Goal: Task Accomplishment & Management: Use online tool/utility

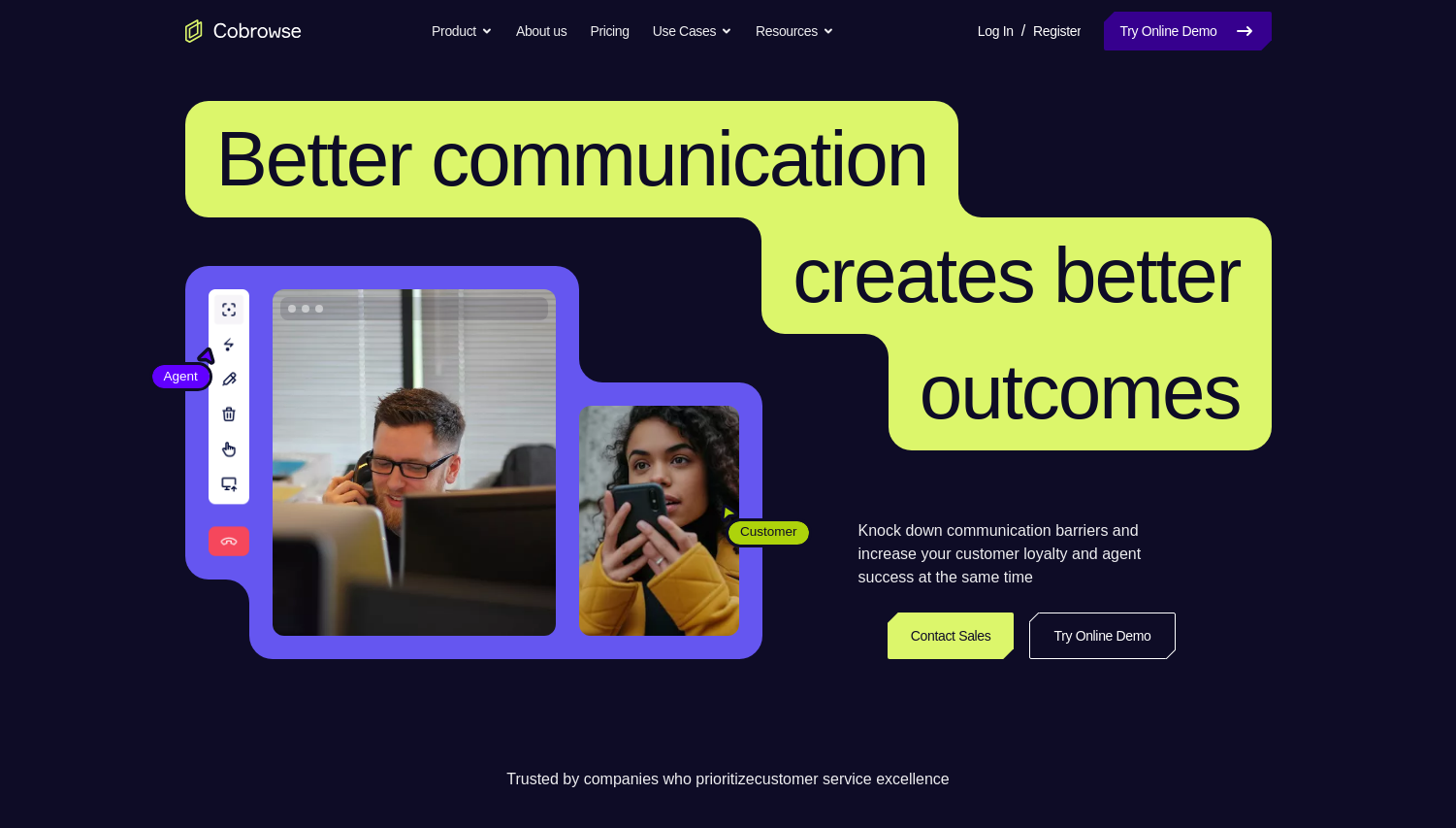
click at [1220, 29] on link "Try Online Demo" at bounding box center [1187, 31] width 167 height 39
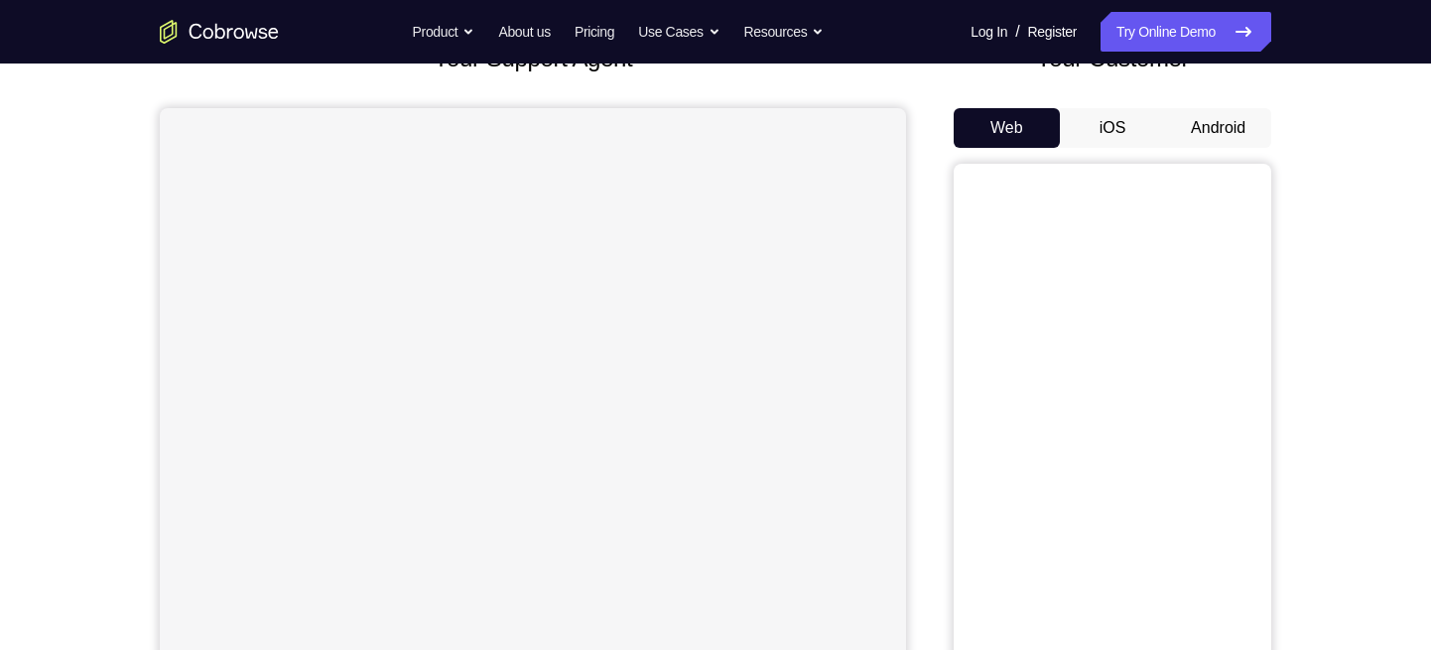
scroll to position [159, 0]
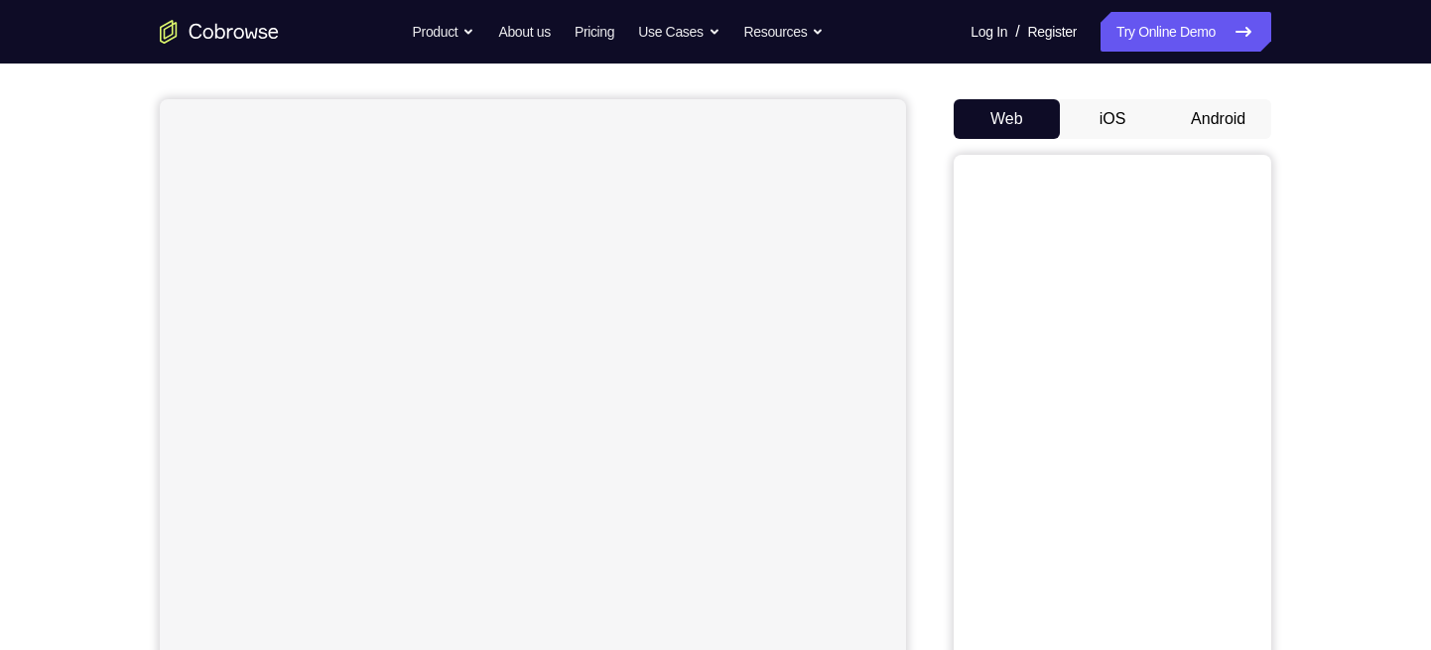
click at [1115, 126] on button "iOS" at bounding box center [1113, 119] width 106 height 40
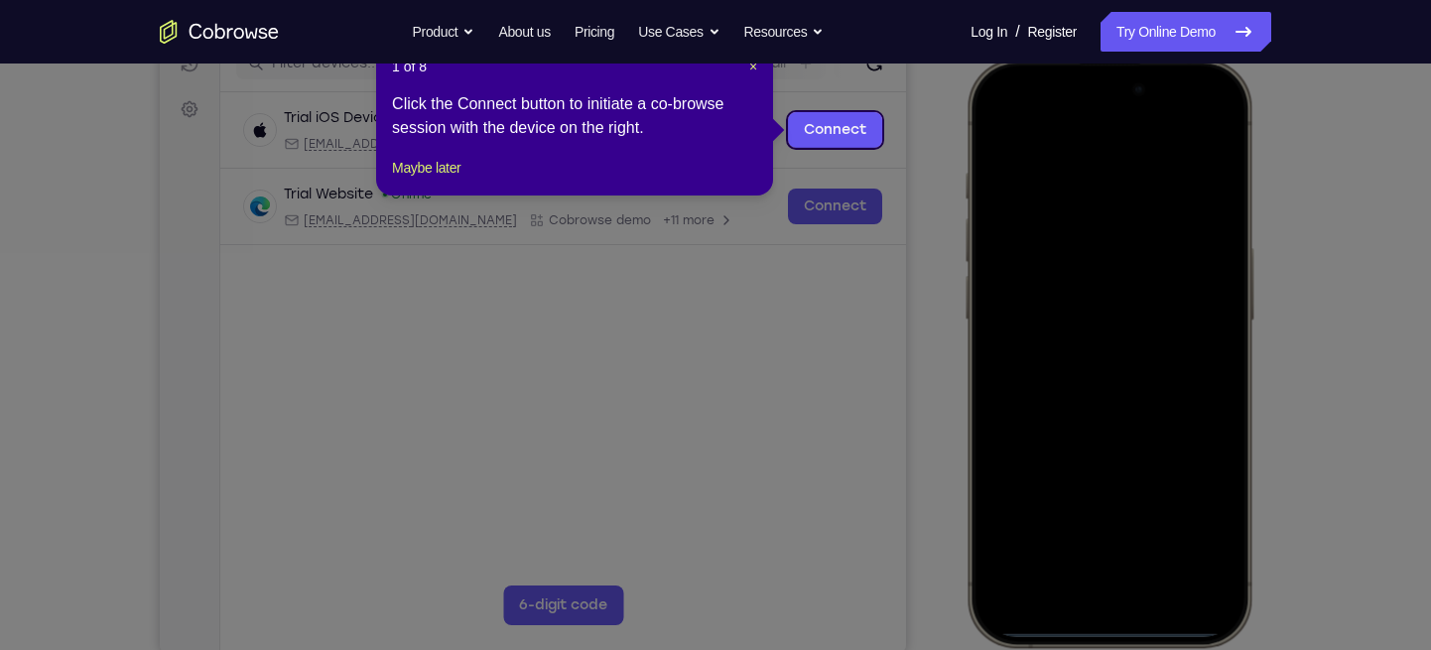
scroll to position [0, 0]
click at [750, 62] on nav "Go back Powerful, Flexible and Trustworthy. Avoid all extra friction for both A…" at bounding box center [715, 32] width 1431 height 64
click at [750, 68] on span "×" at bounding box center [753, 67] width 8 height 16
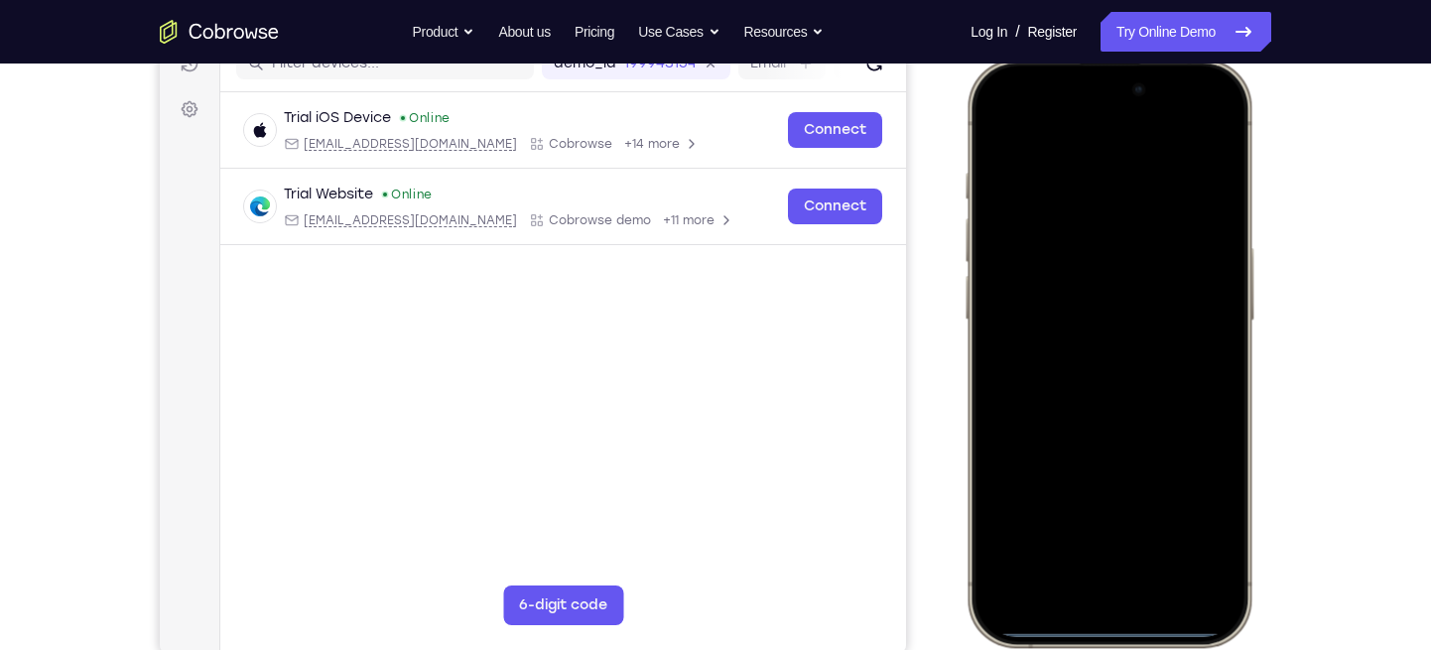
click at [1190, 404] on div at bounding box center [1109, 352] width 261 height 567
click at [1073, 604] on div at bounding box center [1109, 352] width 261 height 567
click at [1141, 559] on div at bounding box center [1109, 352] width 261 height 567
click at [1079, 558] on div at bounding box center [1109, 352] width 261 height 567
click at [1065, 143] on div at bounding box center [1109, 352] width 261 height 567
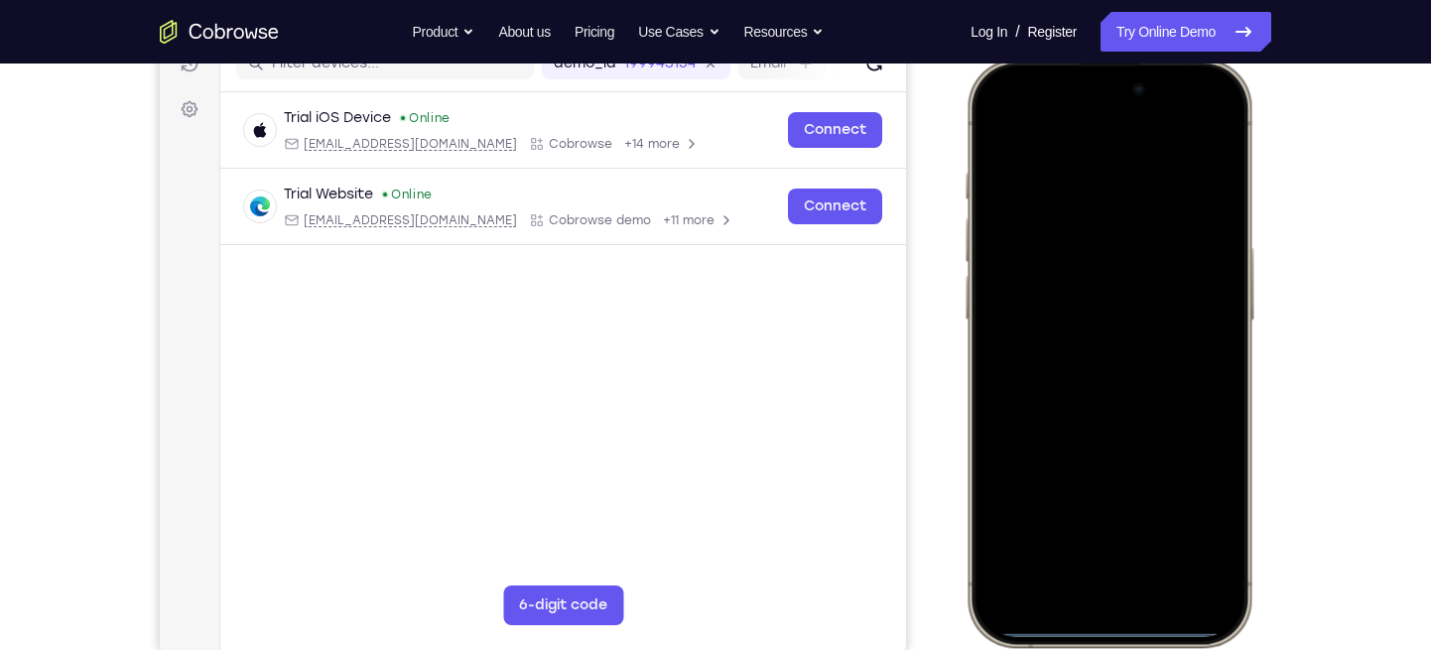
click at [1088, 382] on div at bounding box center [1109, 352] width 261 height 567
click at [1065, 269] on div at bounding box center [1109, 352] width 261 height 567
click at [1087, 265] on div at bounding box center [1109, 352] width 261 height 567
click at [1070, 319] on div at bounding box center [1109, 352] width 261 height 567
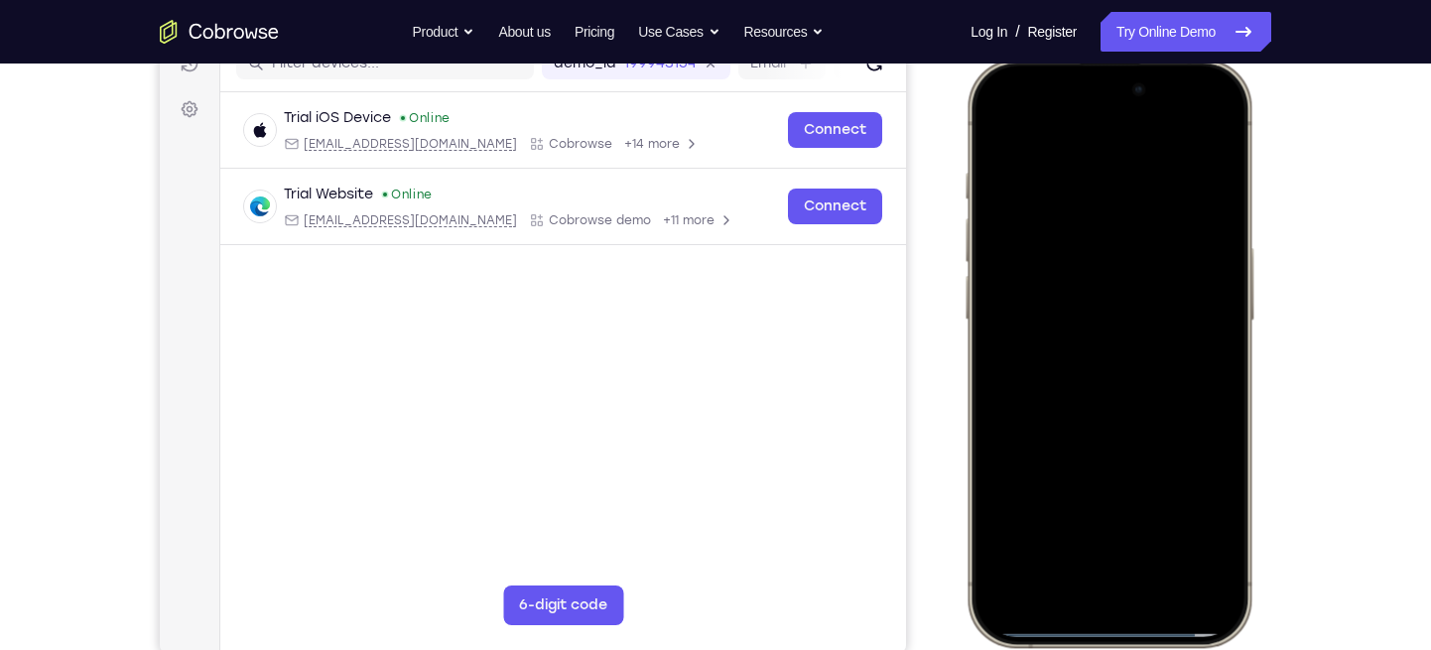
click at [1208, 317] on div at bounding box center [1109, 352] width 261 height 567
click at [1124, 319] on div at bounding box center [1109, 352] width 261 height 567
click at [1216, 310] on div at bounding box center [1109, 352] width 261 height 567
click at [1213, 320] on div at bounding box center [1109, 352] width 261 height 567
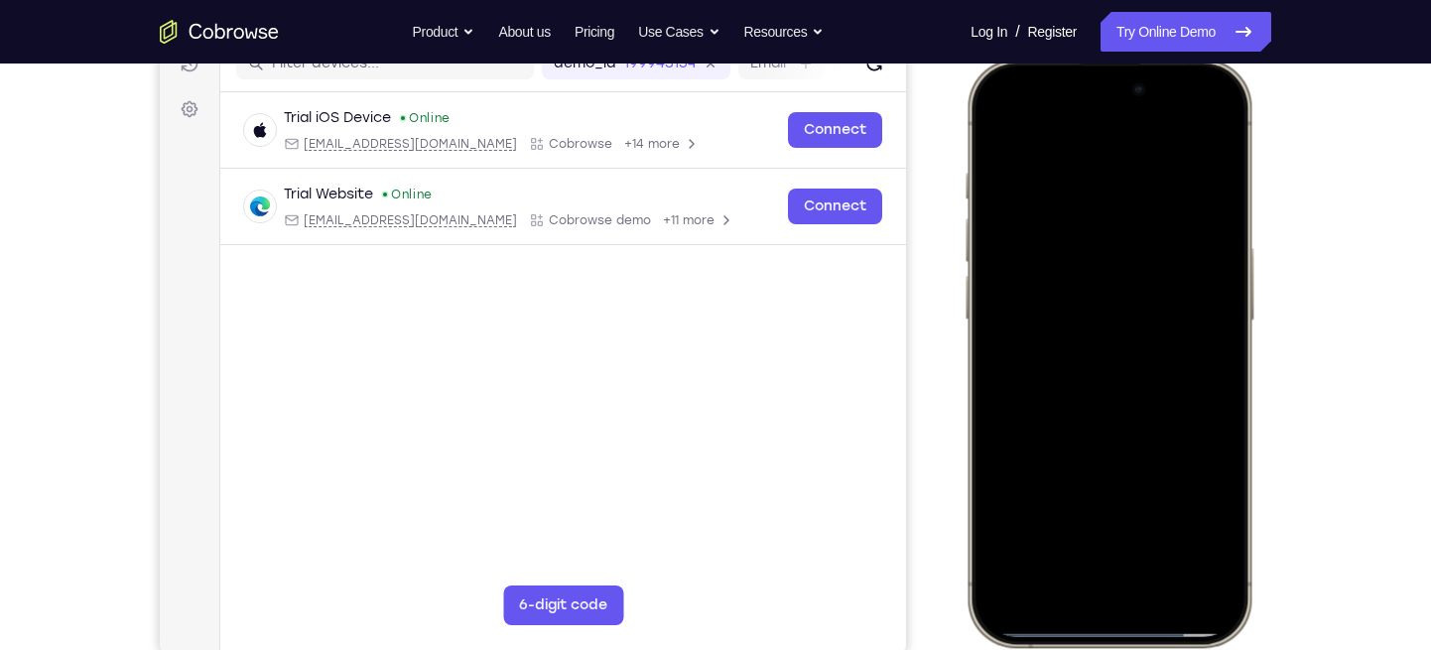
click at [1207, 317] on div at bounding box center [1109, 352] width 261 height 567
click at [1212, 319] on div at bounding box center [1109, 352] width 261 height 567
click at [1179, 319] on div at bounding box center [1109, 352] width 261 height 567
click at [1214, 322] on div at bounding box center [1109, 352] width 261 height 567
click at [1150, 322] on div at bounding box center [1109, 352] width 261 height 567
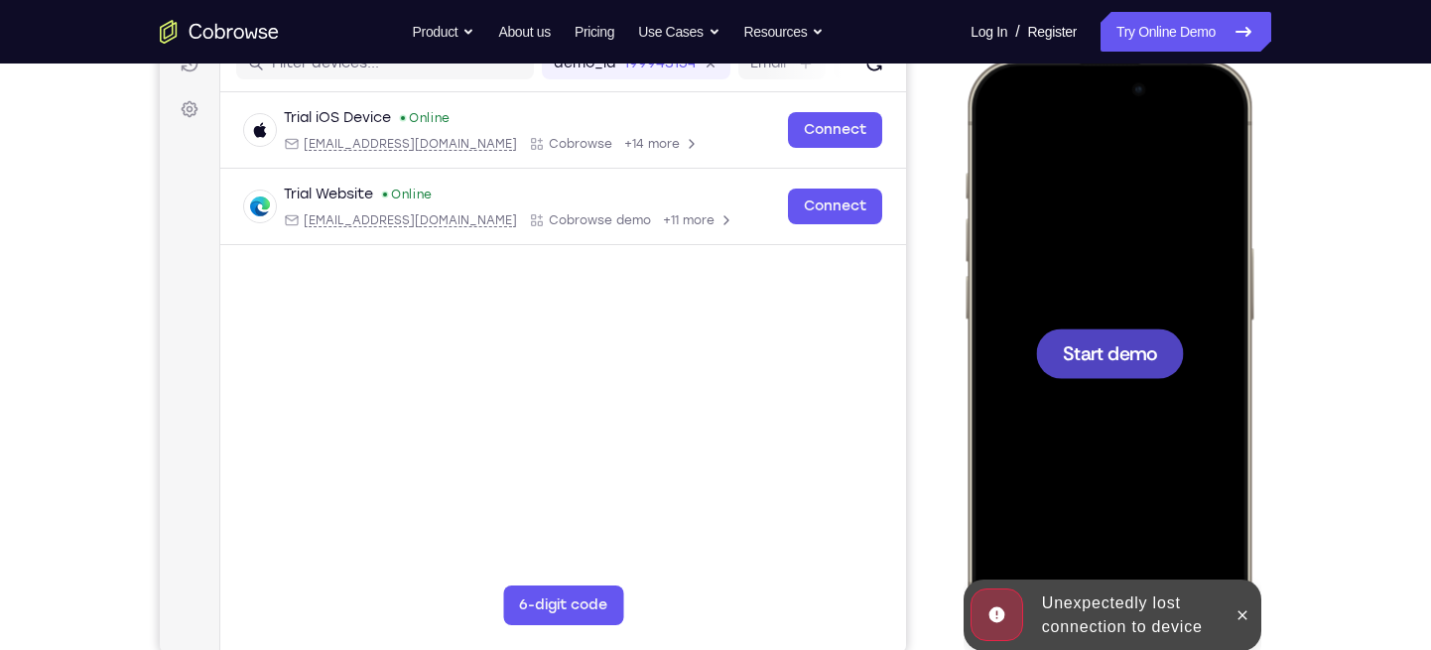
click at [1118, 353] on span "Start demo" at bounding box center [1110, 352] width 94 height 19
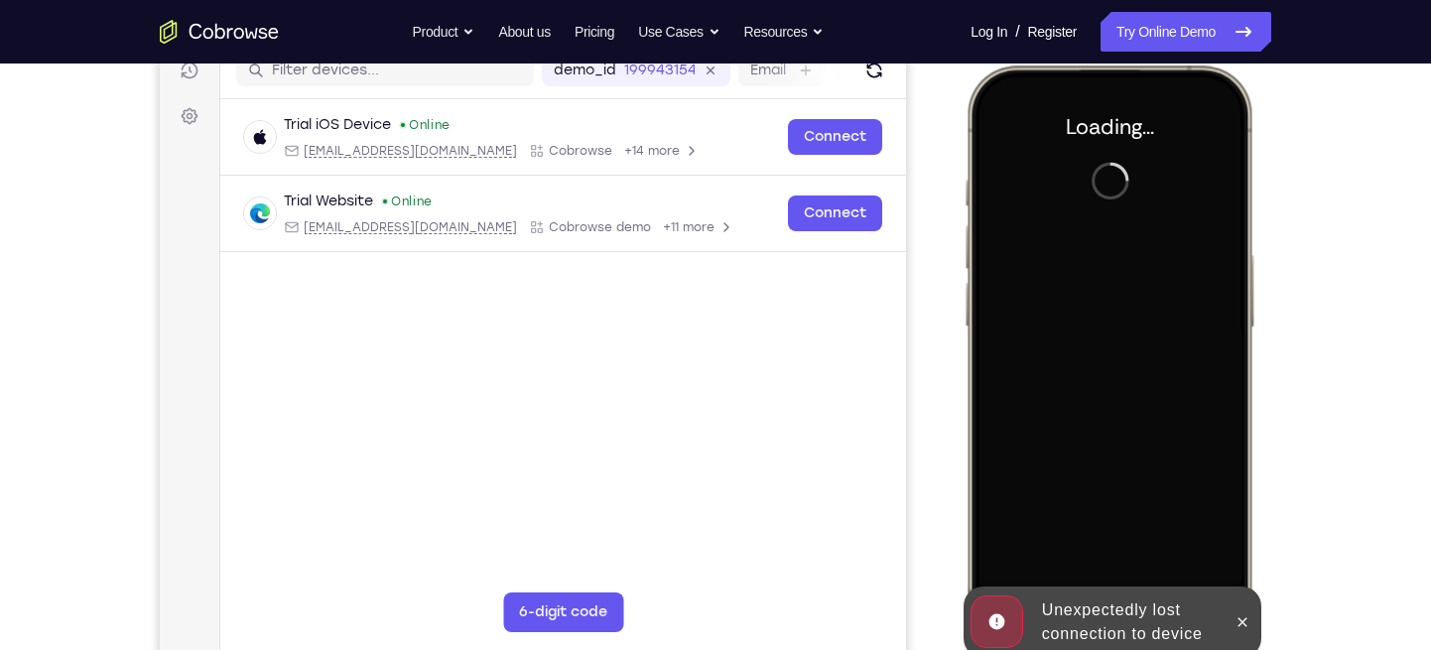
scroll to position [264, 0]
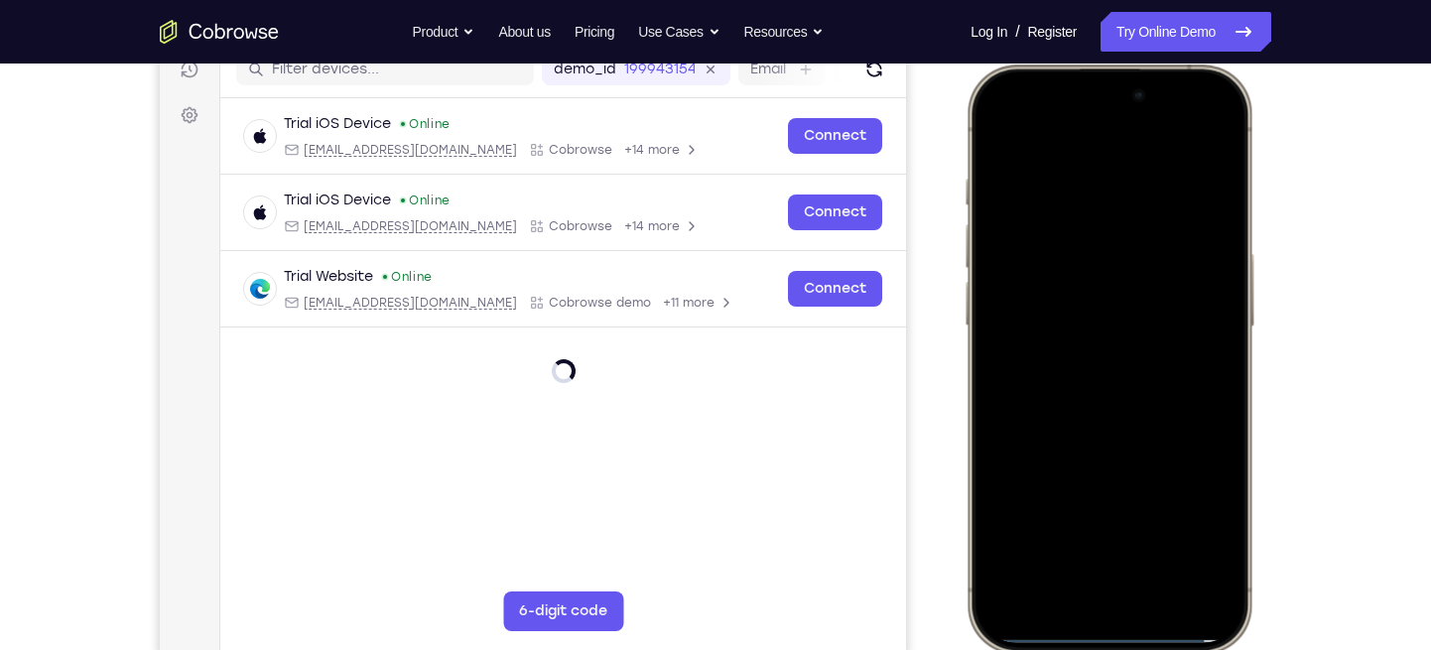
click at [1219, 452] on div at bounding box center [1109, 358] width 261 height 567
click at [1075, 596] on div at bounding box center [1109, 358] width 261 height 567
click at [1074, 563] on div at bounding box center [1109, 358] width 261 height 567
click at [1096, 196] on div at bounding box center [1109, 358] width 261 height 567
click at [1008, 266] on div at bounding box center [1109, 358] width 261 height 567
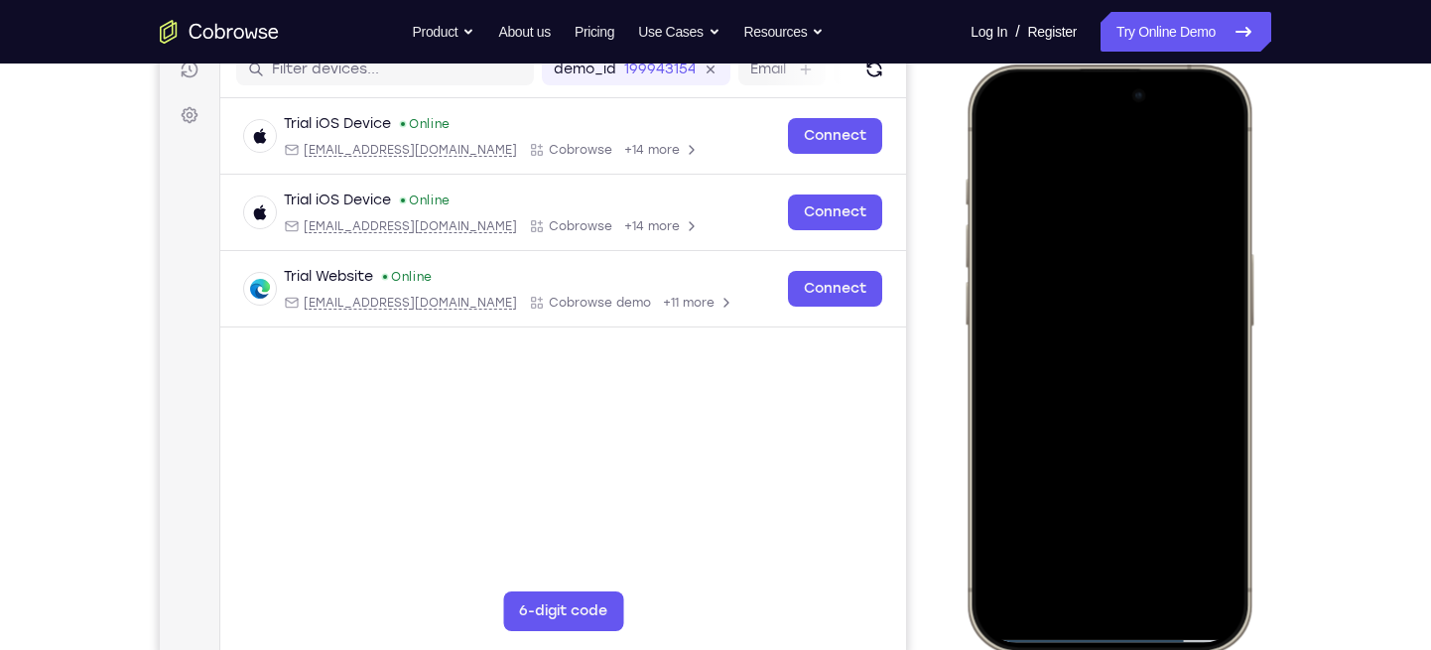
click at [1087, 391] on div at bounding box center [1109, 358] width 261 height 567
click at [1070, 298] on div at bounding box center [1109, 358] width 261 height 567
click at [1074, 332] on div at bounding box center [1109, 358] width 261 height 567
click at [1180, 332] on div at bounding box center [1109, 358] width 261 height 567
click at [1180, 329] on div at bounding box center [1109, 358] width 261 height 567
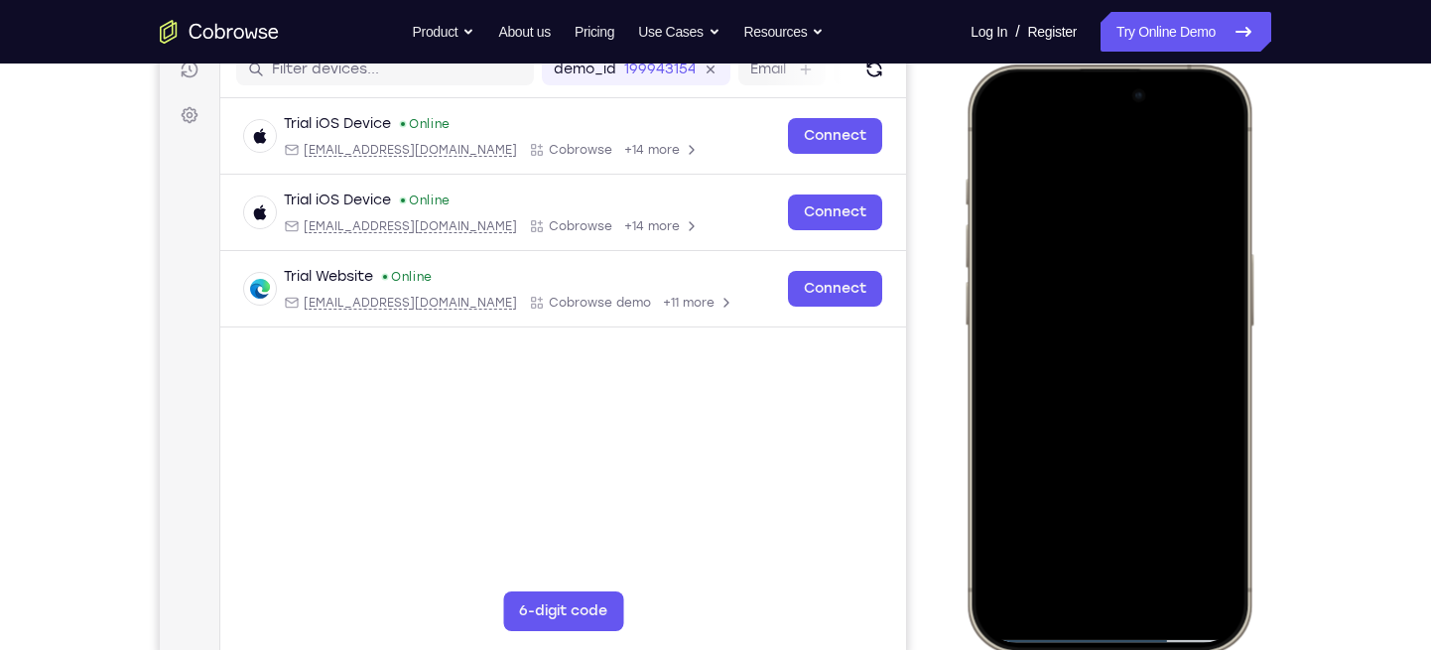
click at [1182, 327] on div at bounding box center [1109, 358] width 261 height 567
click at [1178, 328] on div at bounding box center [1109, 358] width 261 height 567
click at [1101, 395] on div at bounding box center [1109, 358] width 261 height 567
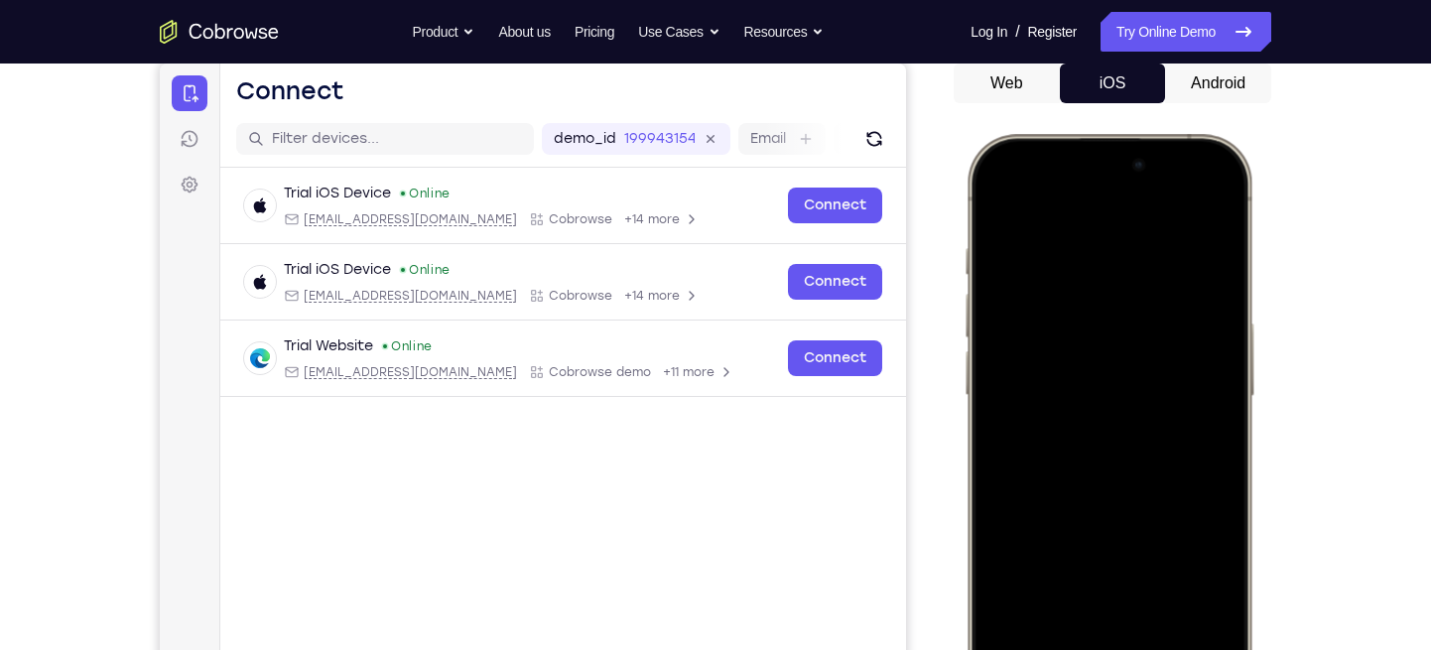
scroll to position [196, 0]
click at [1110, 367] on div at bounding box center [1109, 427] width 261 height 567
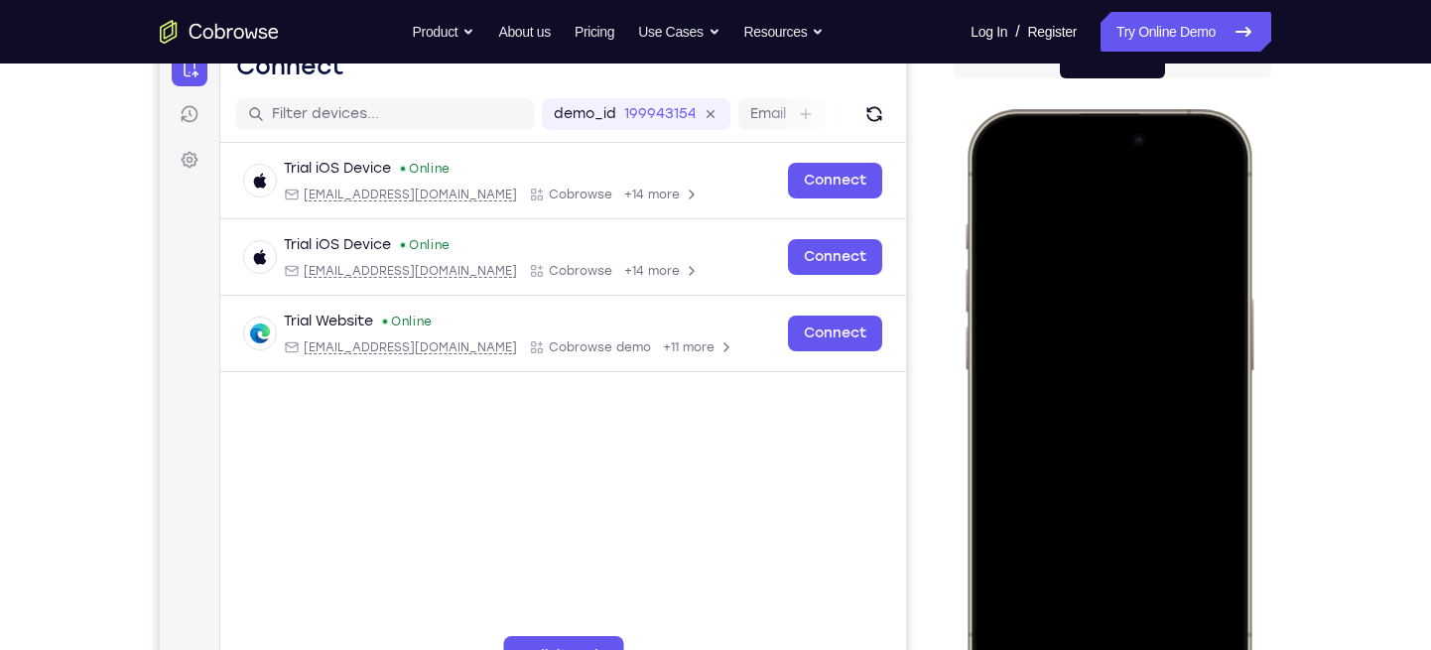
scroll to position [220, 0]
click at [1225, 437] on div at bounding box center [1109, 402] width 261 height 567
click at [1223, 171] on div at bounding box center [1109, 402] width 261 height 567
click at [1060, 215] on div at bounding box center [1109, 402] width 261 height 567
click at [1083, 241] on div at bounding box center [1109, 402] width 261 height 567
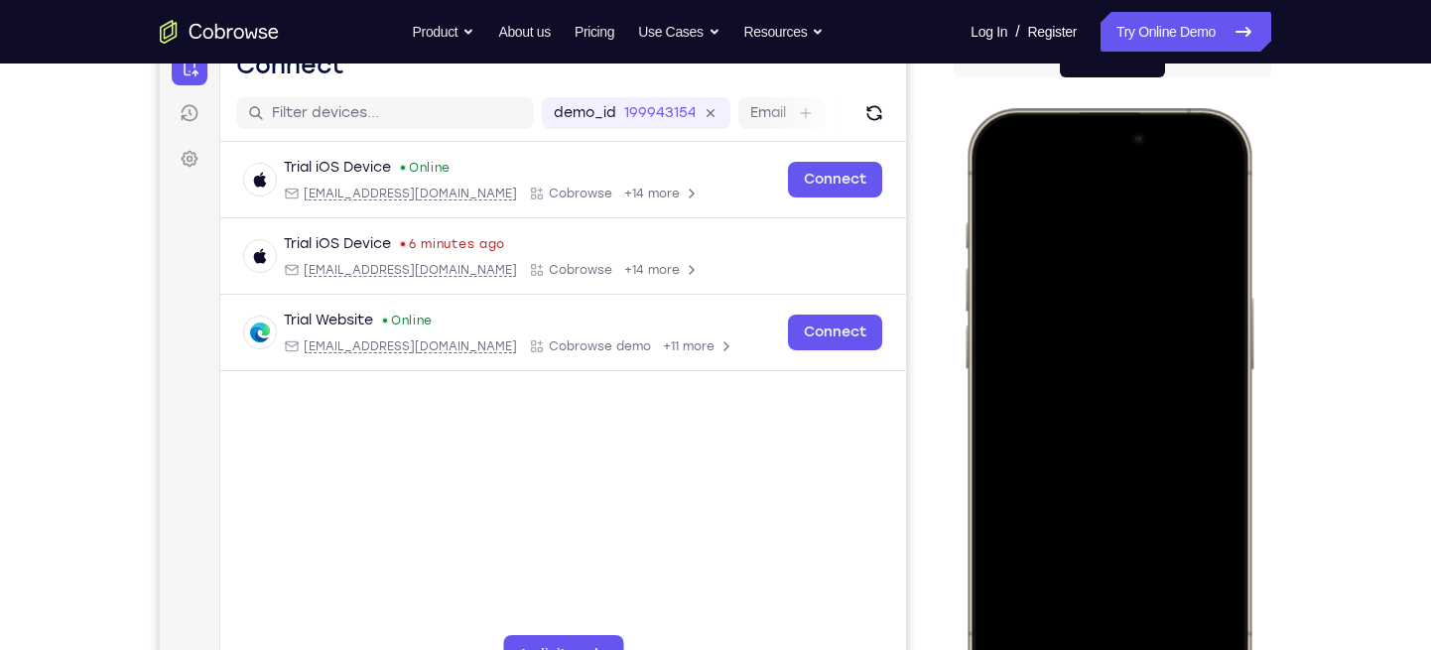
drag, startPoint x: 1185, startPoint y: 319, endPoint x: 1170, endPoint y: 220, distance: 99.4
click at [1170, 220] on div at bounding box center [1109, 402] width 261 height 567
drag, startPoint x: 1194, startPoint y: 512, endPoint x: 1186, endPoint y: 304, distance: 208.6
click at [1186, 304] on div at bounding box center [1109, 402] width 261 height 567
click at [1038, 471] on div at bounding box center [1109, 402] width 261 height 567
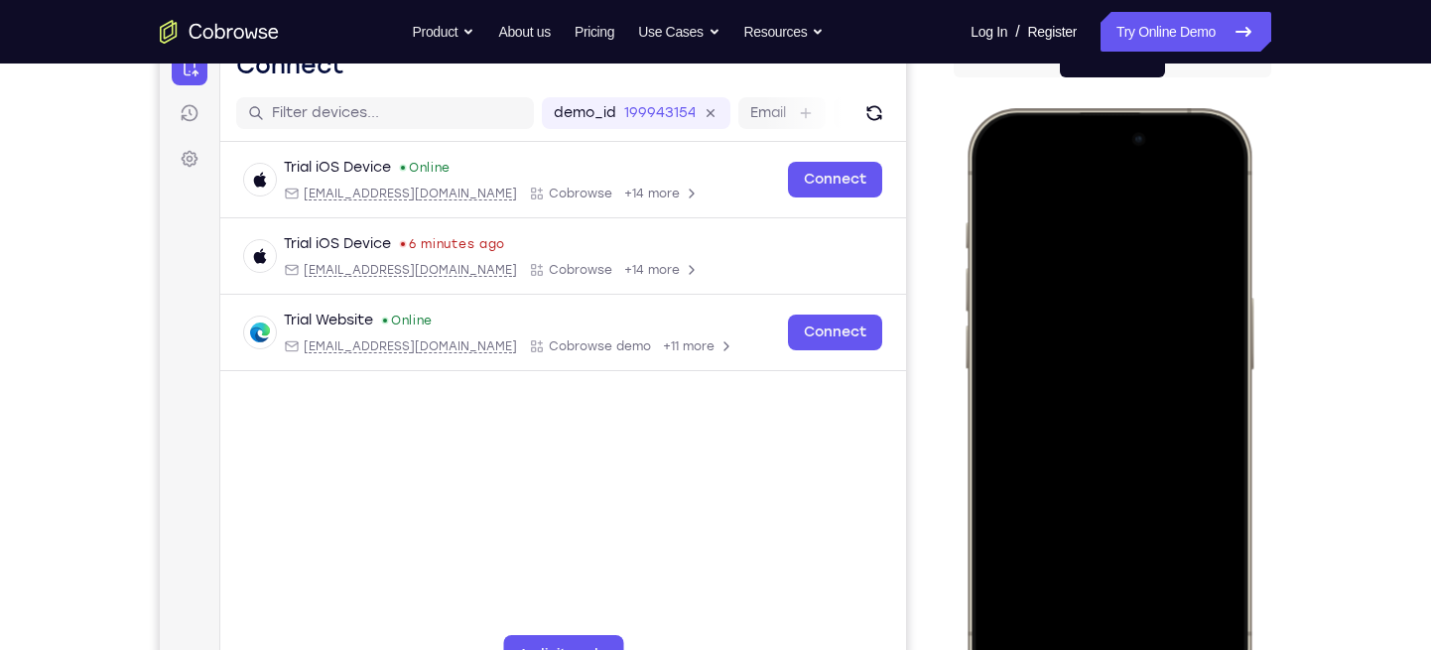
click at [1221, 364] on div at bounding box center [1109, 402] width 261 height 567
click at [998, 171] on div at bounding box center [1109, 402] width 261 height 567
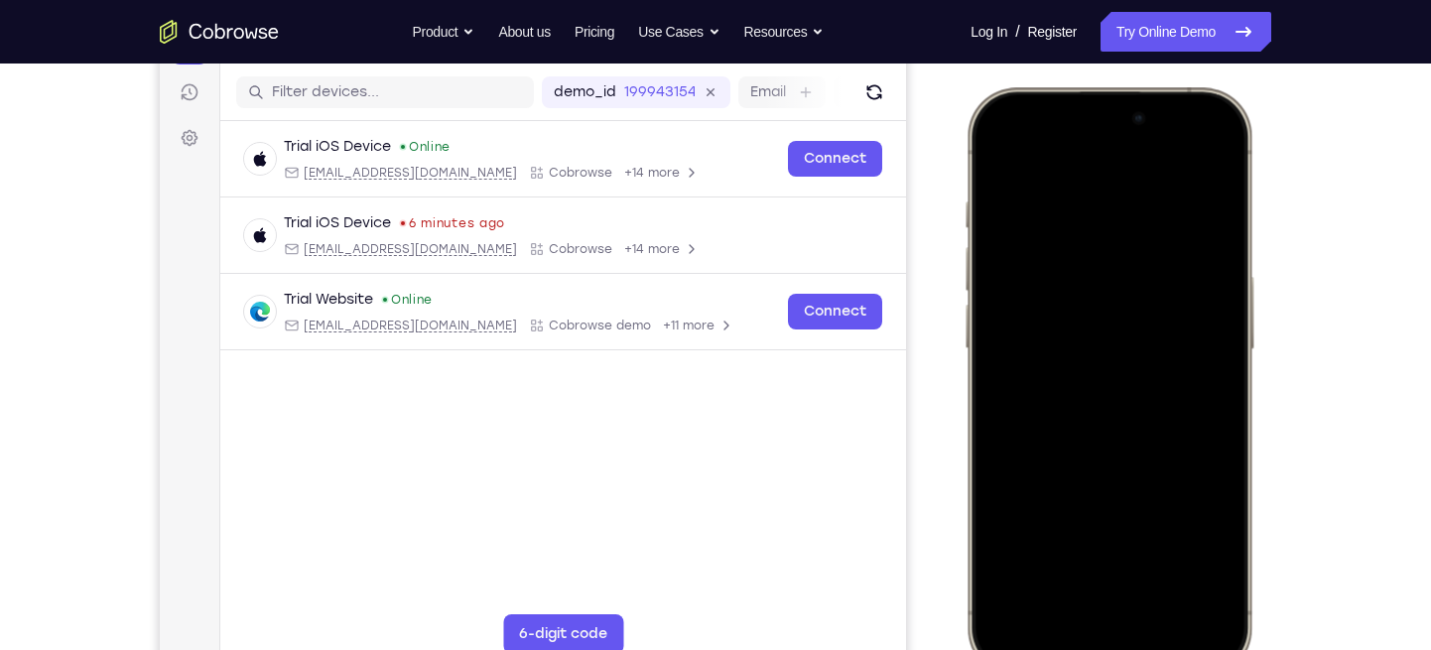
scroll to position [242, 0]
click at [1018, 555] on div at bounding box center [1109, 380] width 261 height 567
click at [1161, 551] on div at bounding box center [1109, 380] width 261 height 567
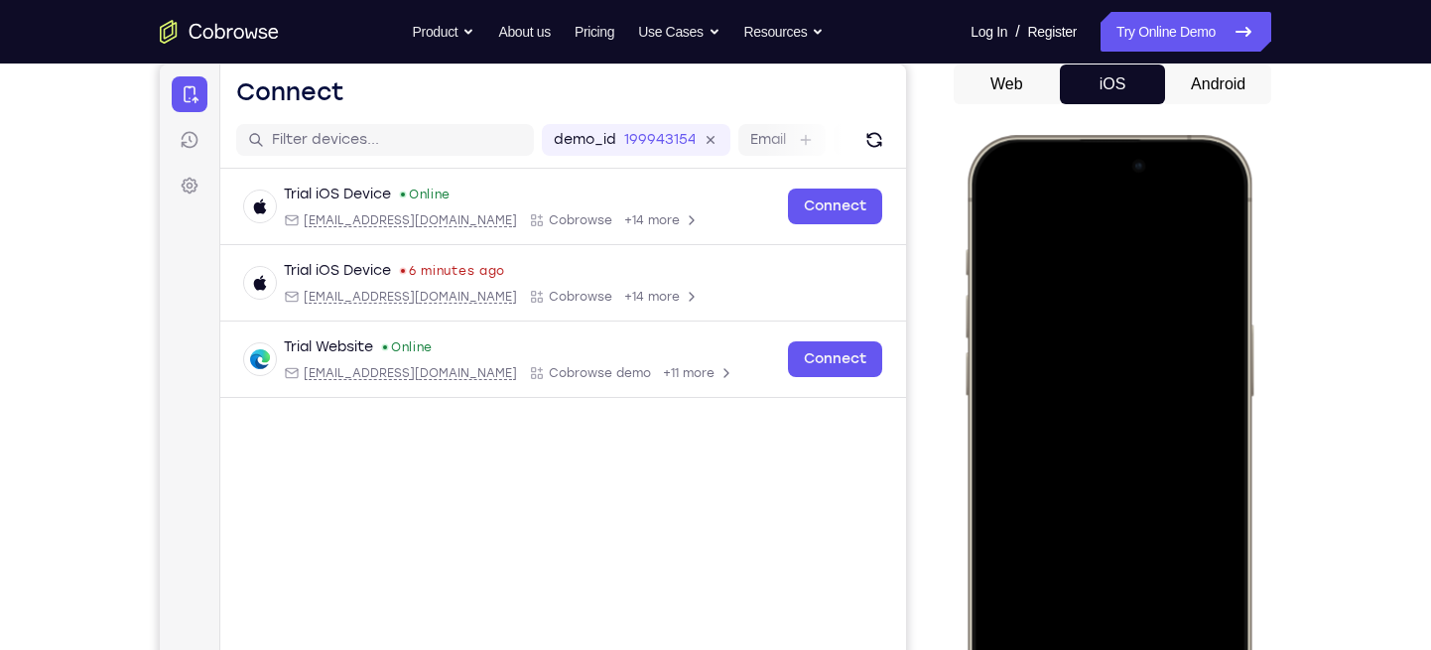
scroll to position [190, 0]
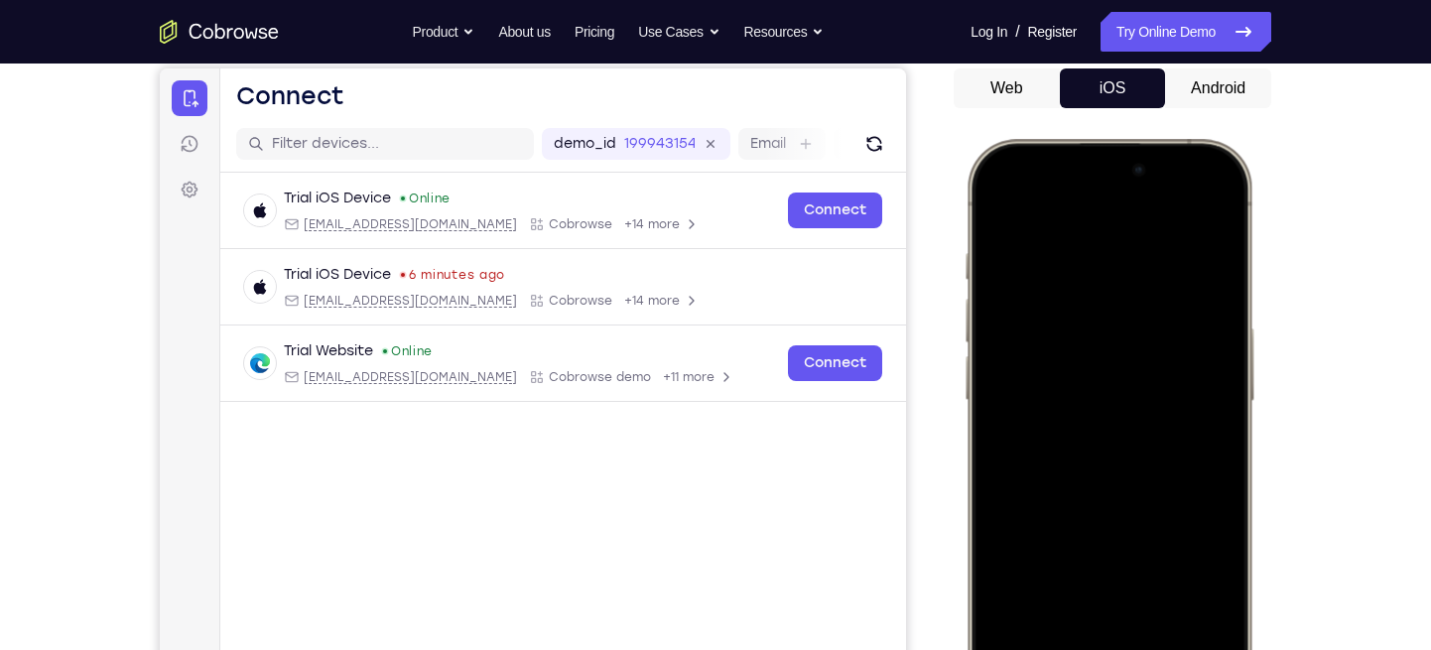
click at [999, 198] on div at bounding box center [1109, 433] width 261 height 567
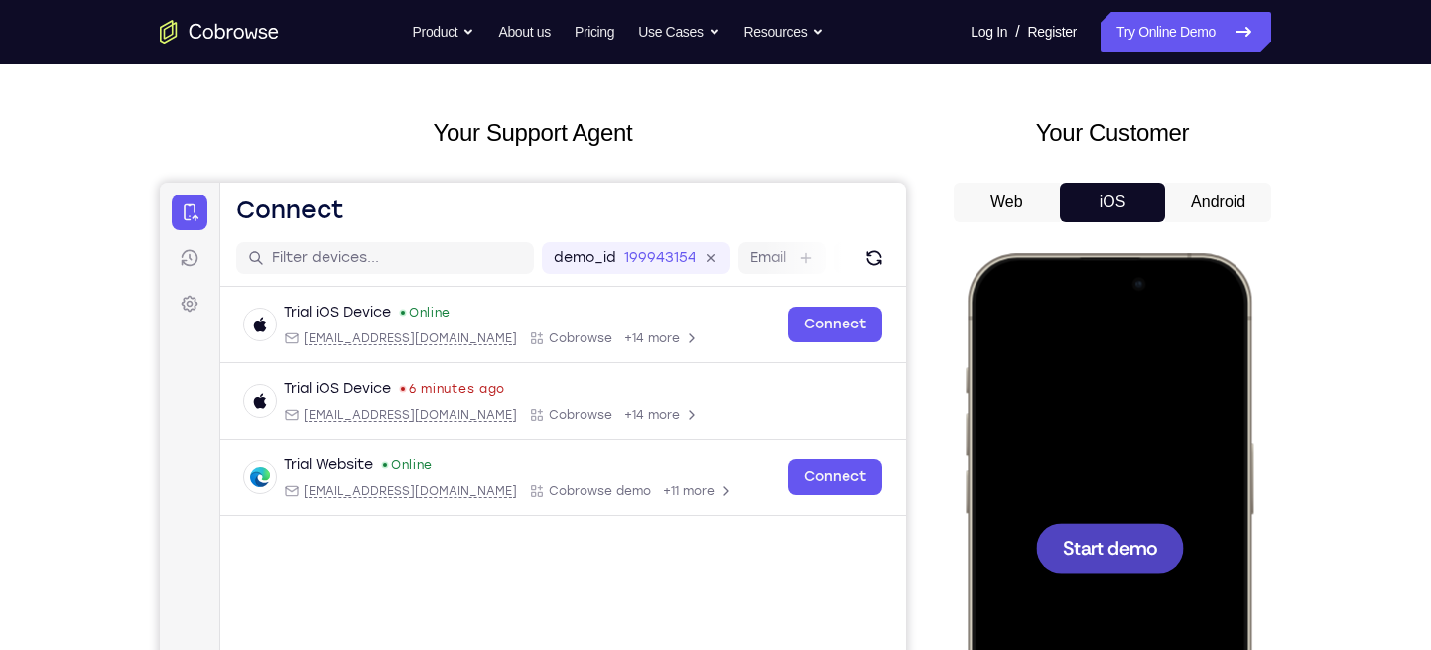
scroll to position [25, 0]
